Goal: Find specific page/section: Find specific page/section

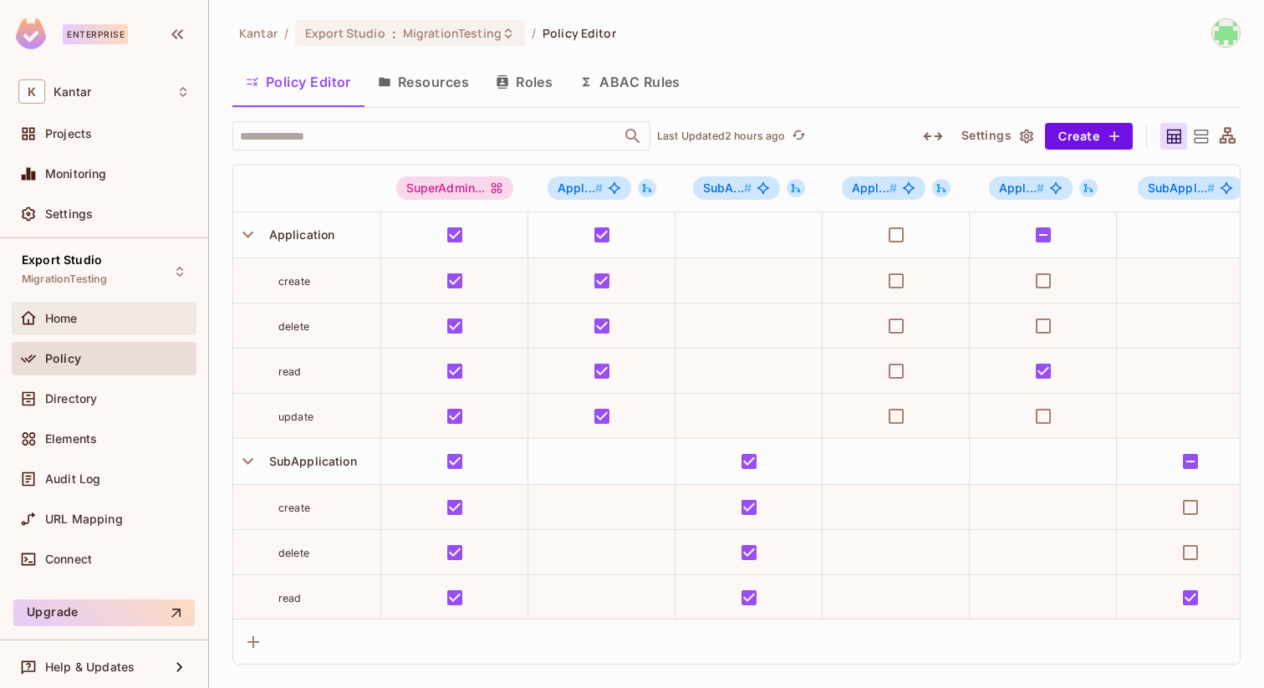
scroll to position [47, 0]
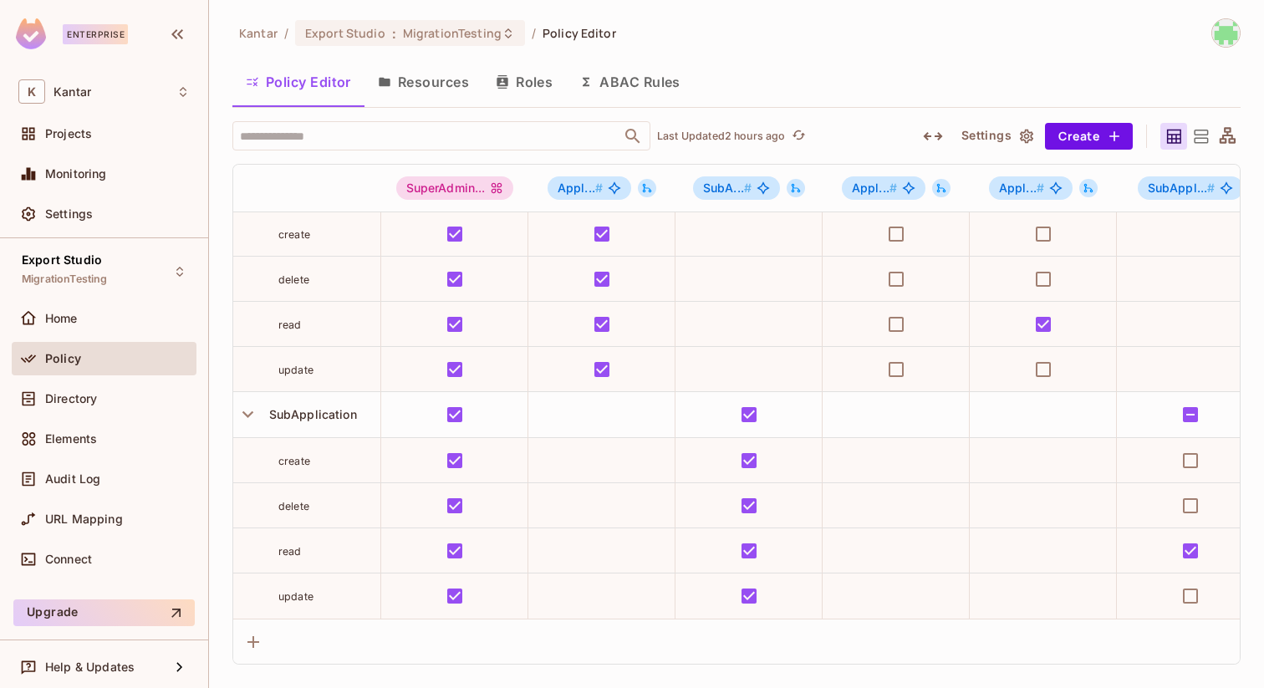
click at [94, 354] on div "Policy" at bounding box center [117, 358] width 145 height 13
click at [426, 87] on button "Resources" at bounding box center [423, 82] width 118 height 42
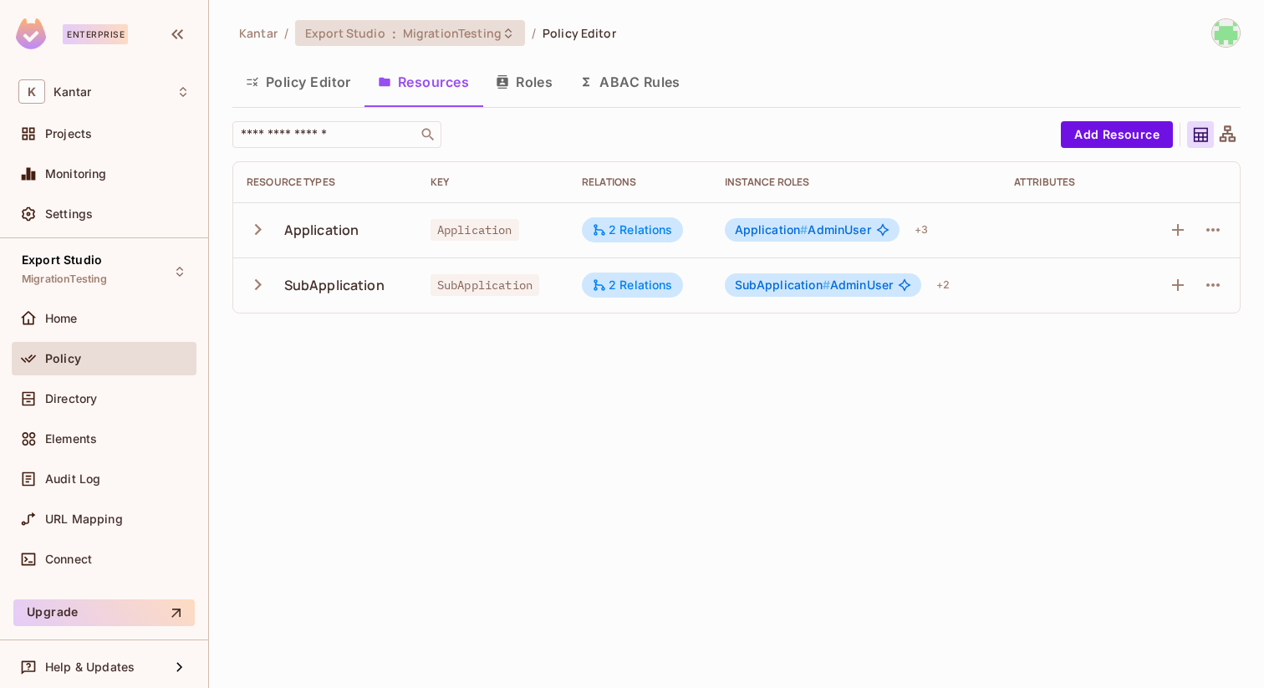
click at [352, 28] on span "Export Studio" at bounding box center [345, 33] width 80 height 16
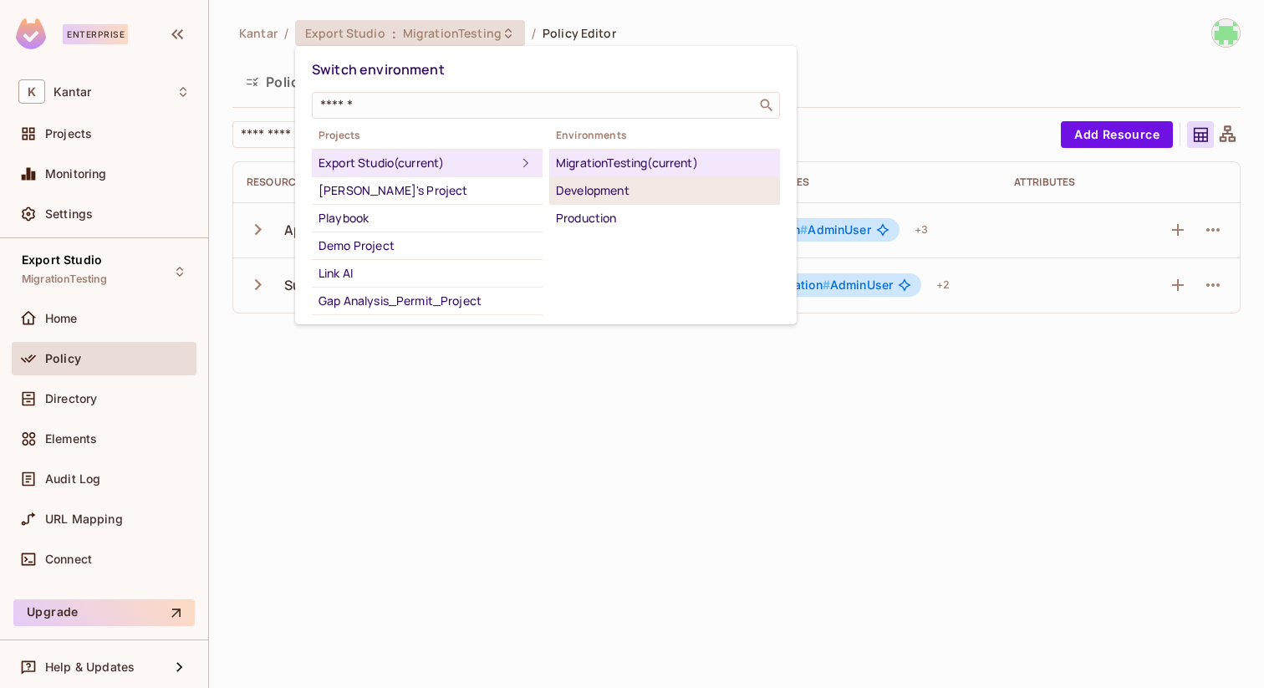
click at [574, 181] on div "Development" at bounding box center [664, 191] width 217 height 20
